Goal: Browse casually: Explore the website without a specific task or goal

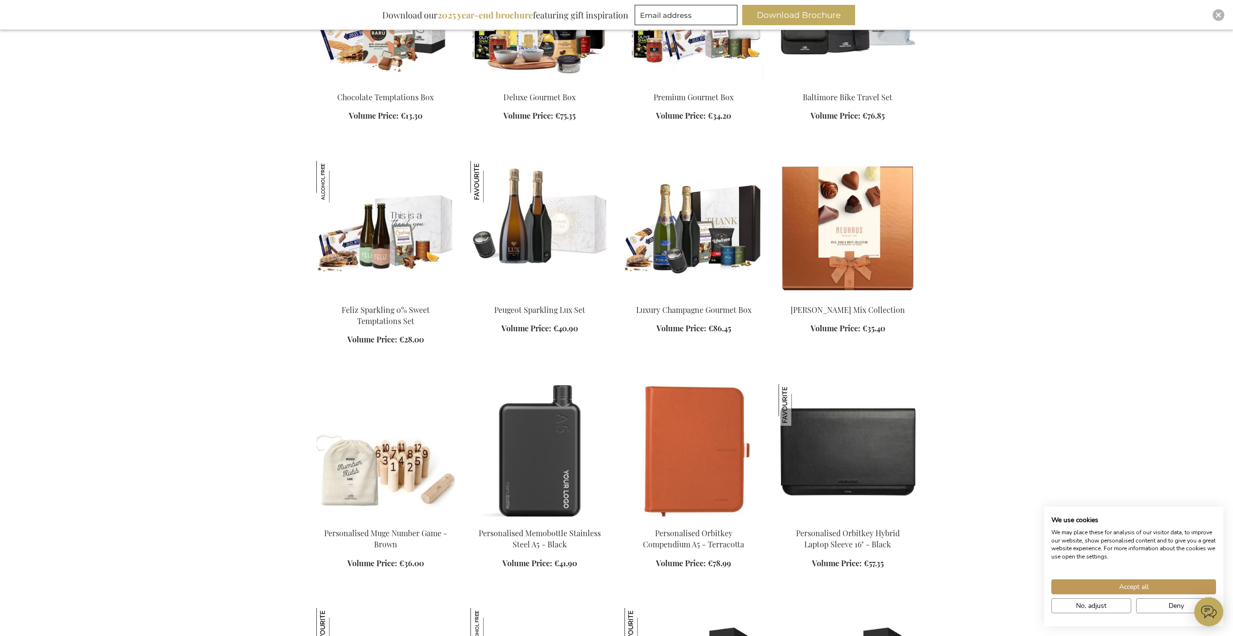
scroll to position [1599, 0]
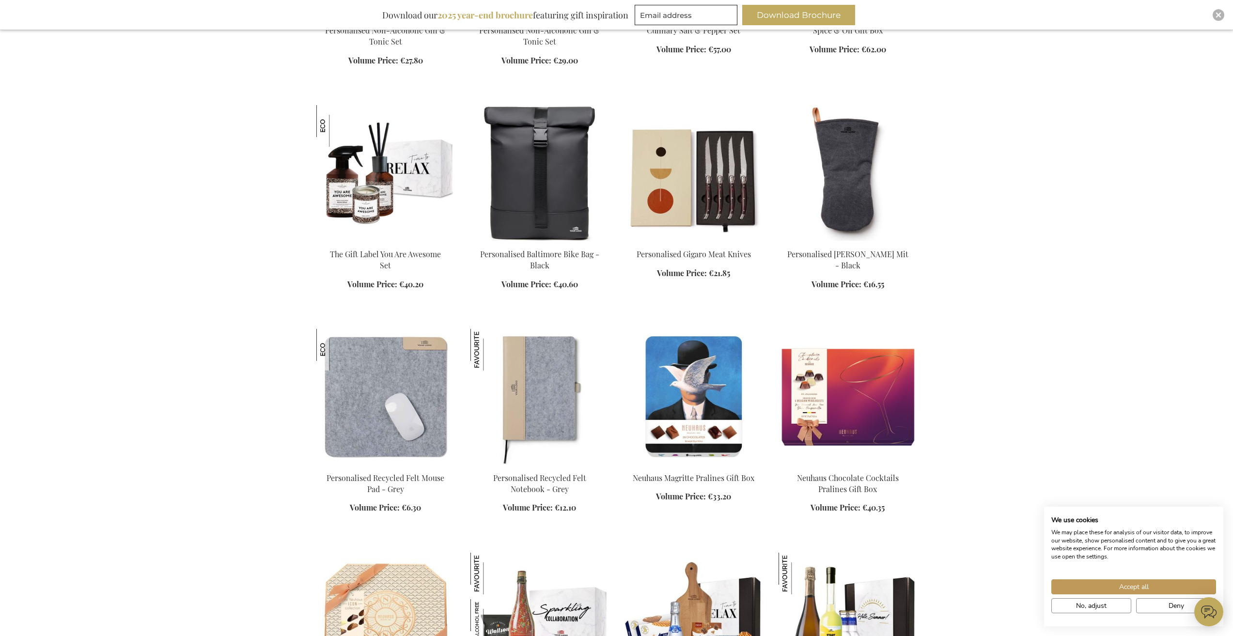
scroll to position [2278, 0]
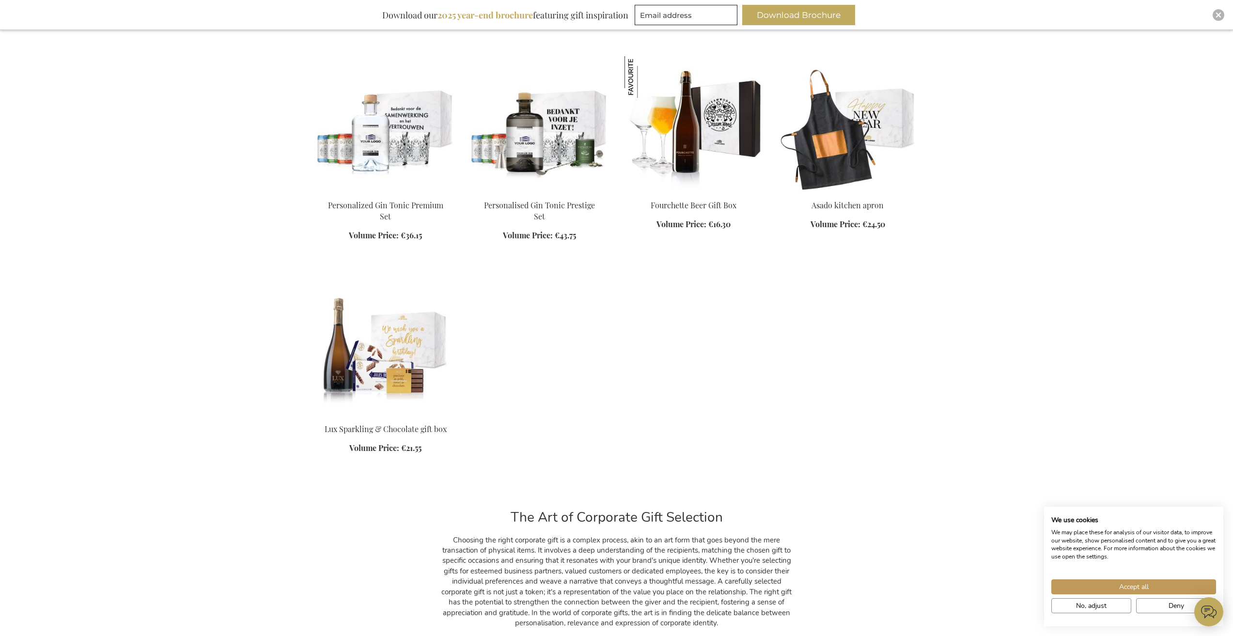
scroll to position [7463, 0]
